Goal: Book appointment/travel/reservation

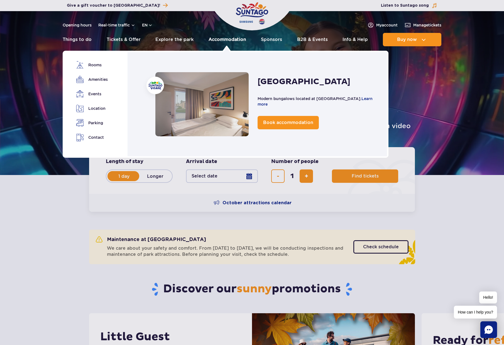
click at [225, 40] on link "Accommodation" at bounding box center [228, 39] width 38 height 13
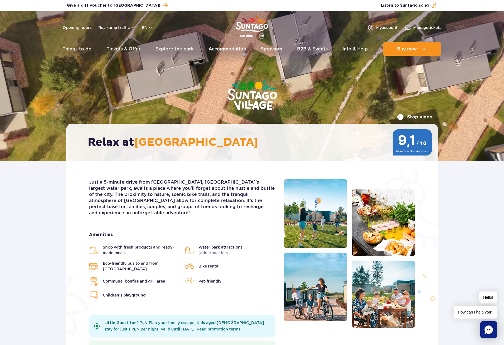
click at [170, 251] on ul "Shop with fresh products and ready-made meals Water park attractions (additiona…" at bounding box center [182, 271] width 186 height 55
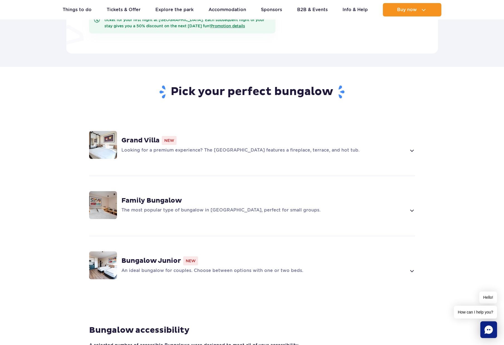
scroll to position [357, 0]
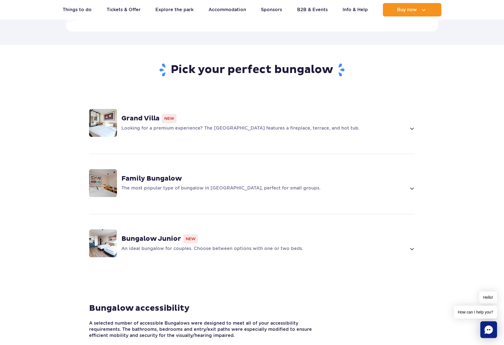
click at [166, 174] on strong "Family Bungalow" at bounding box center [151, 178] width 60 height 8
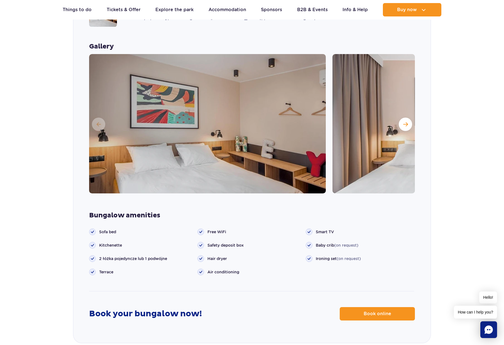
scroll to position [537, 0]
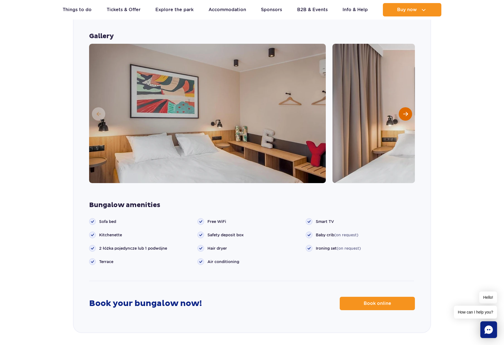
click at [403, 111] on span "Next slide" at bounding box center [405, 113] width 5 height 5
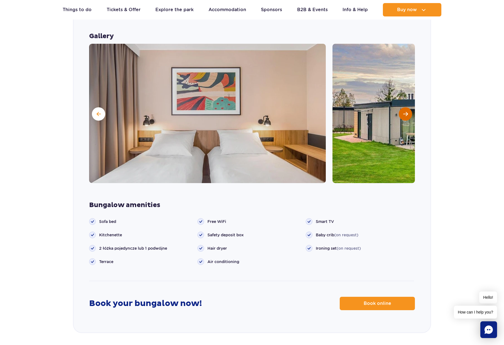
click at [403, 111] on span "Next slide" at bounding box center [405, 113] width 5 height 5
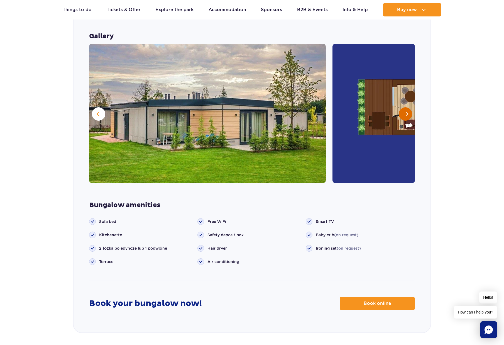
click at [403, 111] on span "Next slide" at bounding box center [405, 113] width 5 height 5
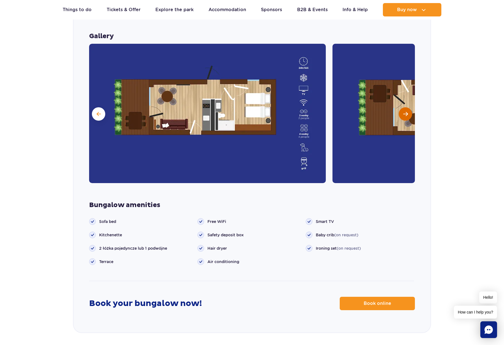
click at [403, 111] on span "Next slide" at bounding box center [405, 113] width 5 height 5
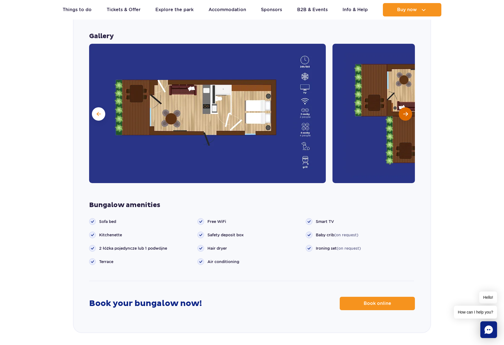
click at [403, 111] on span "Next slide" at bounding box center [405, 113] width 5 height 5
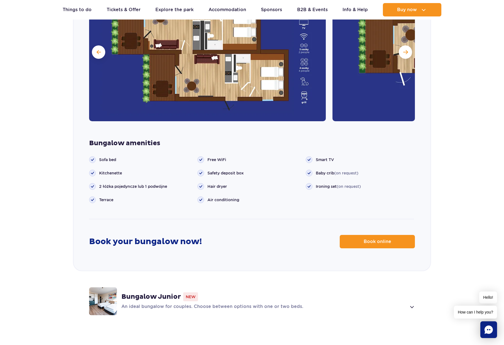
scroll to position [643, 0]
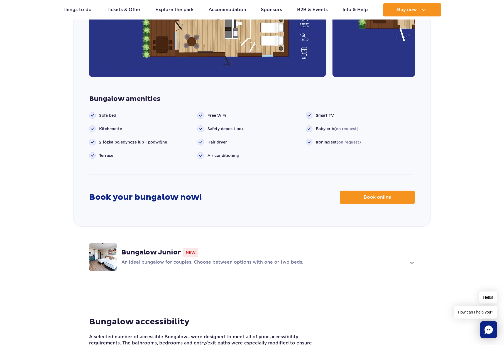
click at [298, 260] on div "Bungalow Junior New An ideal bungalow for couples. Choose between options with …" at bounding box center [252, 256] width 357 height 59
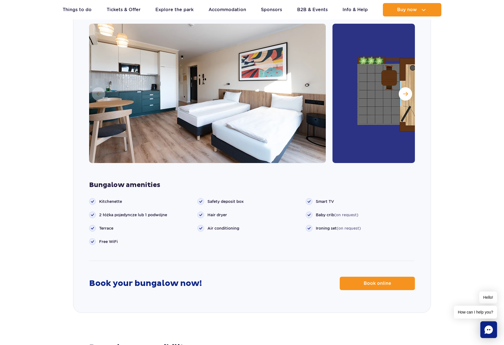
scroll to position [660, 0]
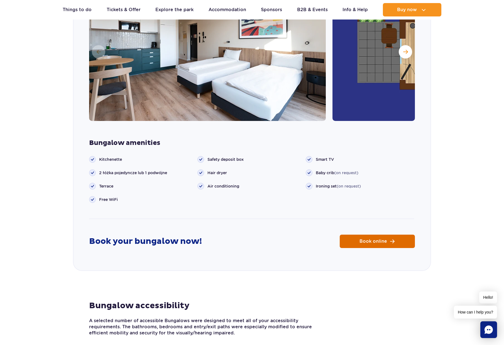
click at [384, 239] on span "Book online" at bounding box center [374, 241] width 28 height 4
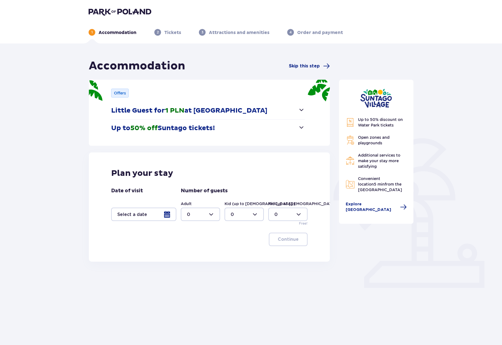
click at [161, 213] on div at bounding box center [143, 214] width 65 height 13
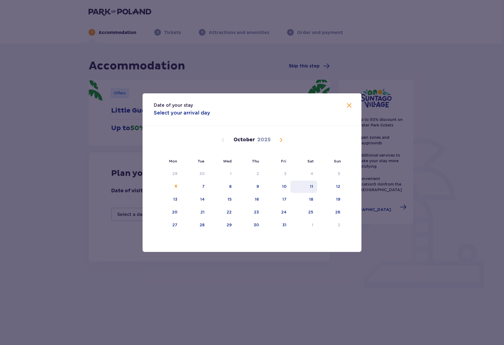
click at [309, 186] on div "11" at bounding box center [304, 187] width 27 height 12
click at [333, 186] on div "12" at bounding box center [330, 187] width 27 height 12
type input "11.10.25 - 12.10.25"
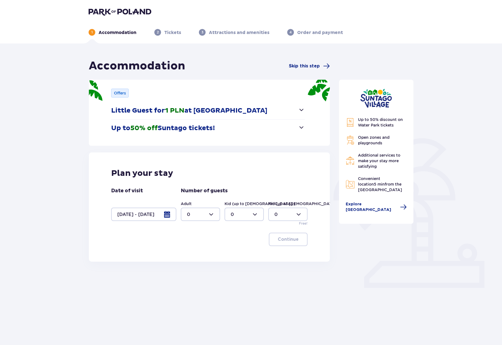
click at [212, 216] on div at bounding box center [200, 214] width 39 height 13
click at [199, 255] on div "2" at bounding box center [200, 255] width 27 height 6
type input "2"
click at [292, 243] on button "Continue" at bounding box center [288, 239] width 39 height 13
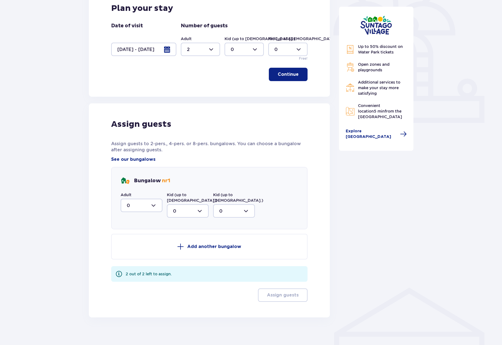
scroll to position [165, 0]
click at [188, 244] on button "Add another bungalow" at bounding box center [209, 246] width 196 height 26
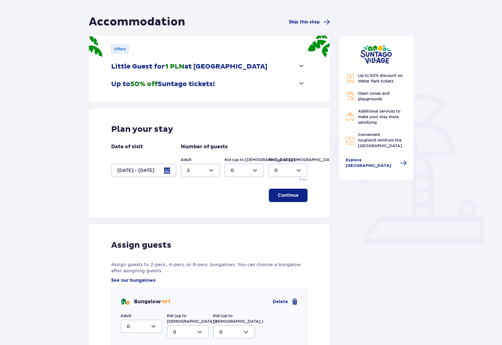
scroll to position [0, 0]
